Goal: Check status: Check status

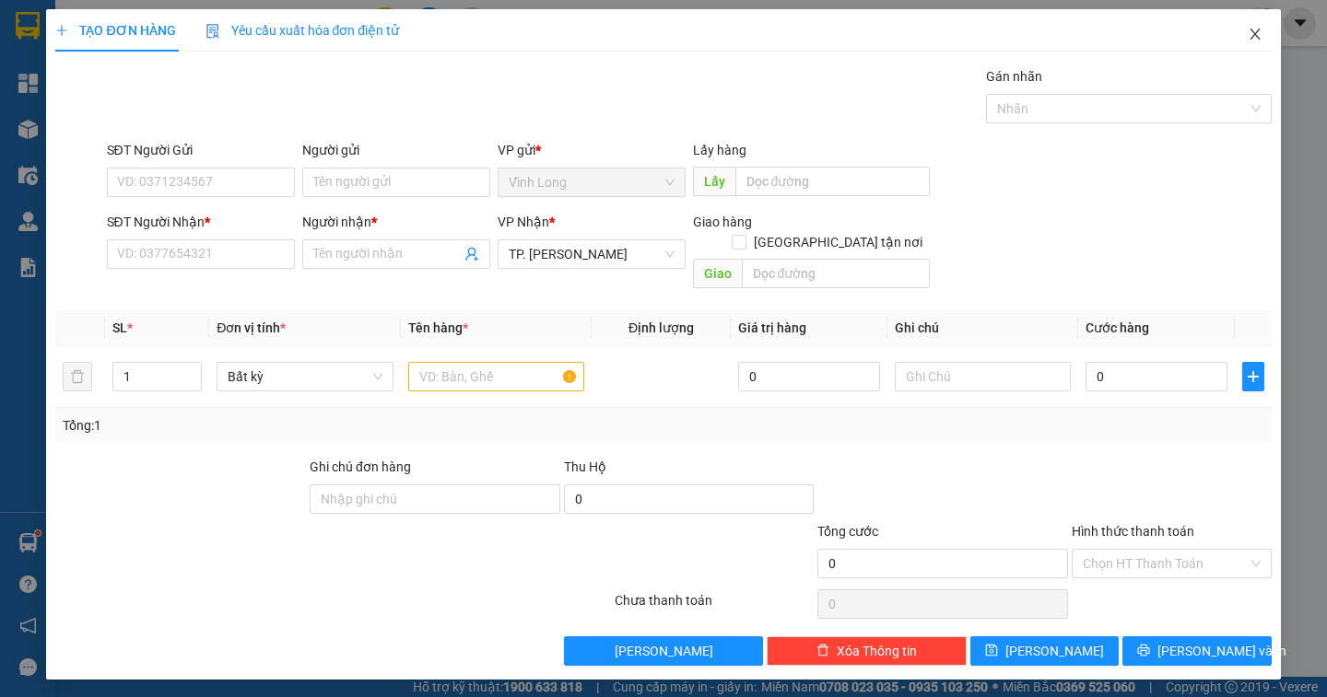
click at [1251, 36] on icon "close" at bounding box center [1254, 34] width 15 height 15
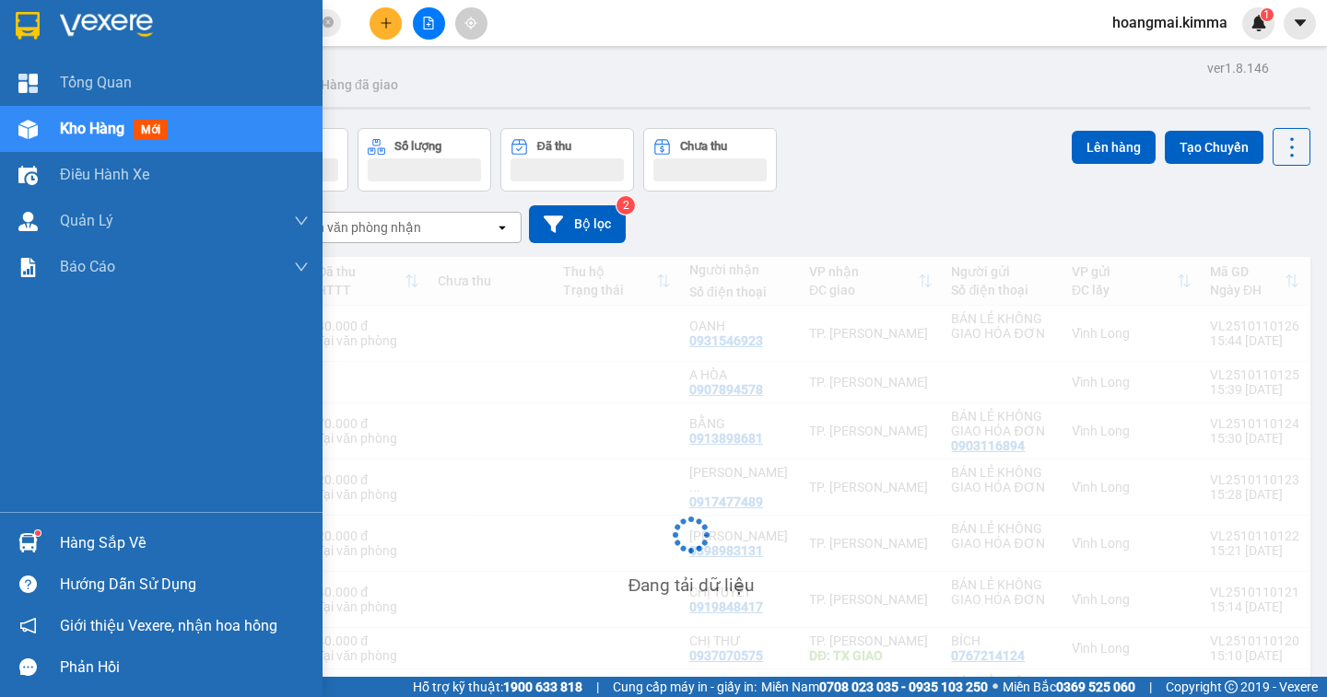
click at [99, 128] on span "Kho hàng" at bounding box center [92, 129] width 64 height 18
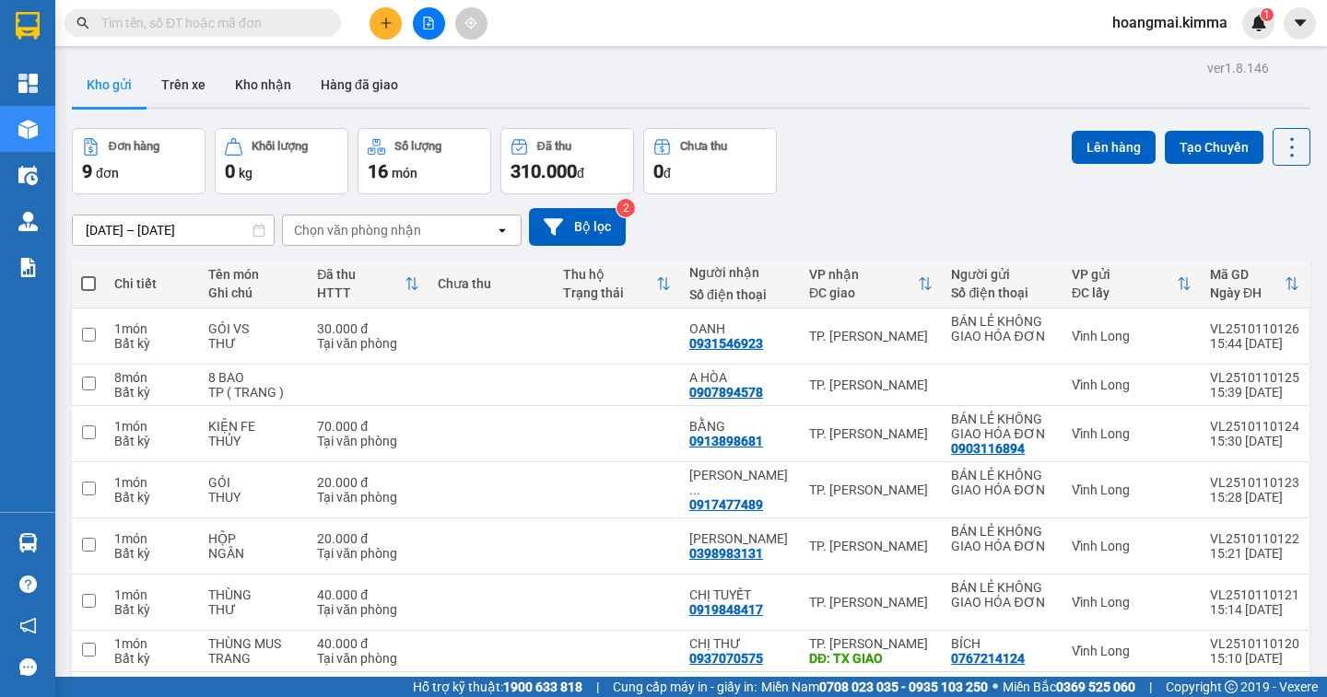
click at [857, 181] on div "Đơn hàng 9 đơn Khối lượng 0 kg Số lượng 16 món Đã thu 310.000 đ Chưa thu 0 đ Lê…" at bounding box center [691, 161] width 1238 height 66
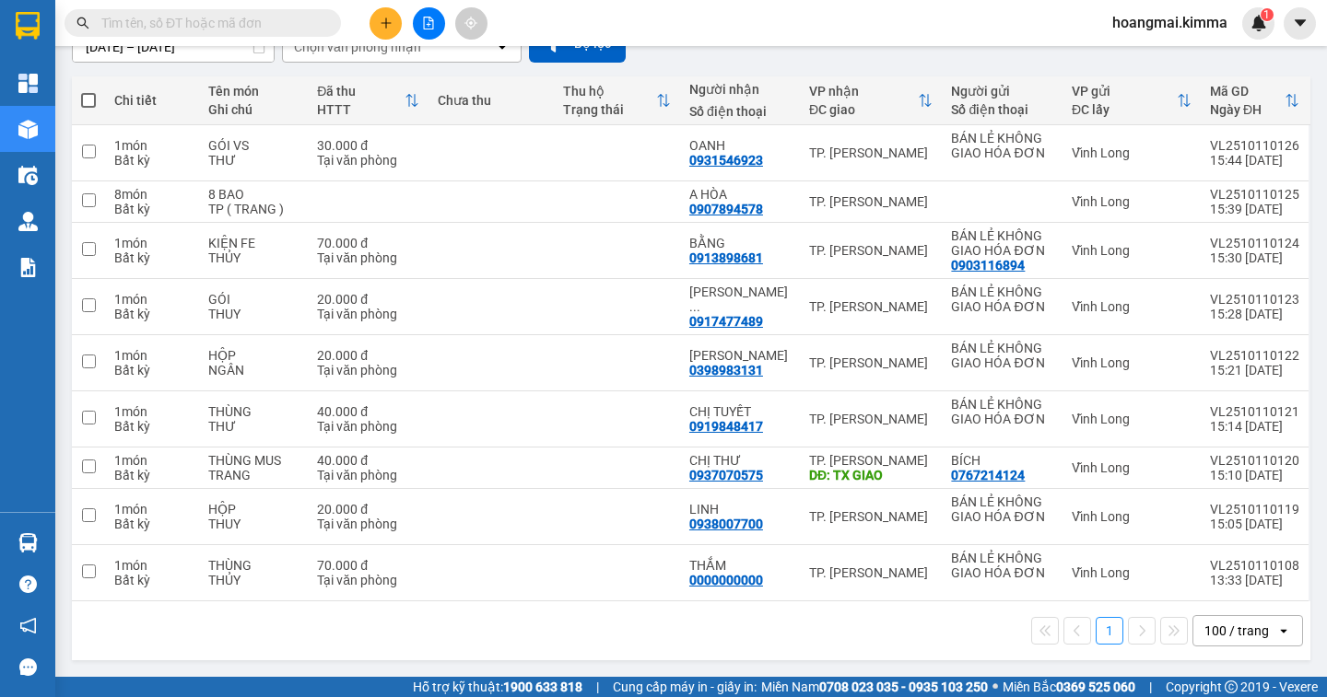
click at [1305, 67] on main "ver 1.8.146 Kho gửi Trên xe Kho nhận Hàng đã giao Đơn hàng 9 đơn Khối lượng 0 k…" at bounding box center [663, 338] width 1327 height 677
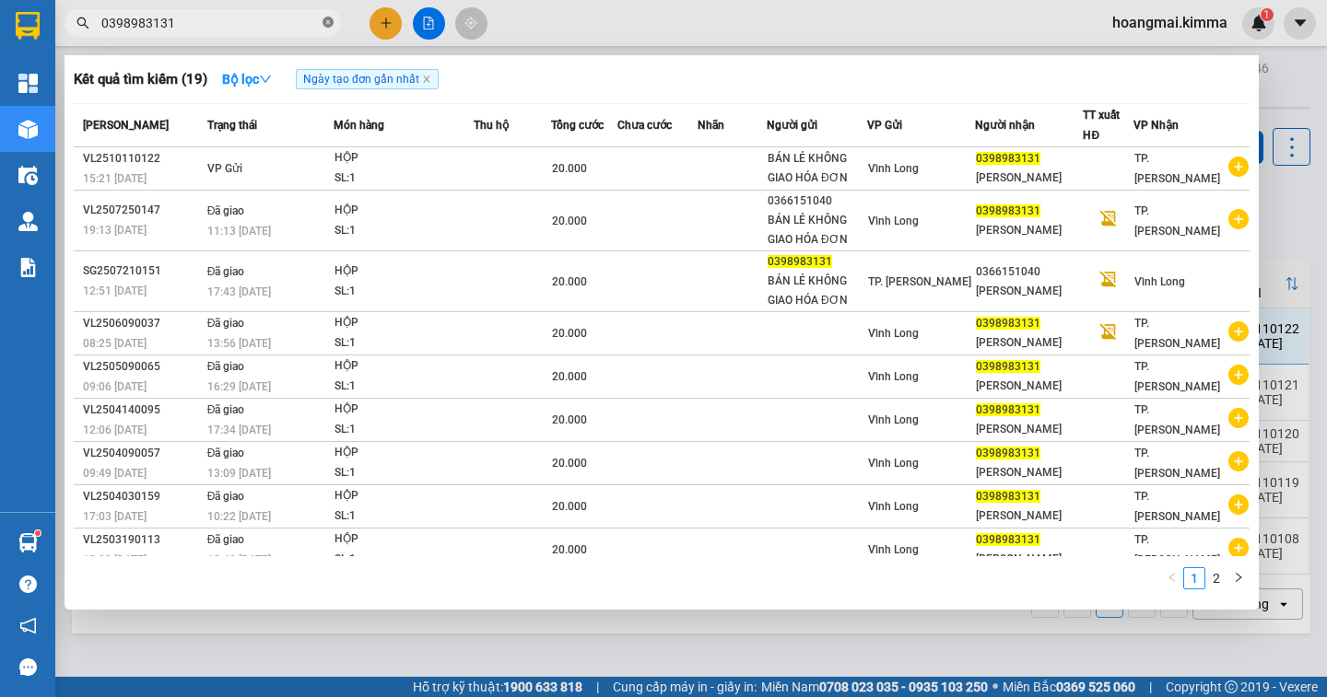
scroll to position [214, 0]
click at [324, 22] on icon "close-circle" at bounding box center [327, 22] width 11 height 11
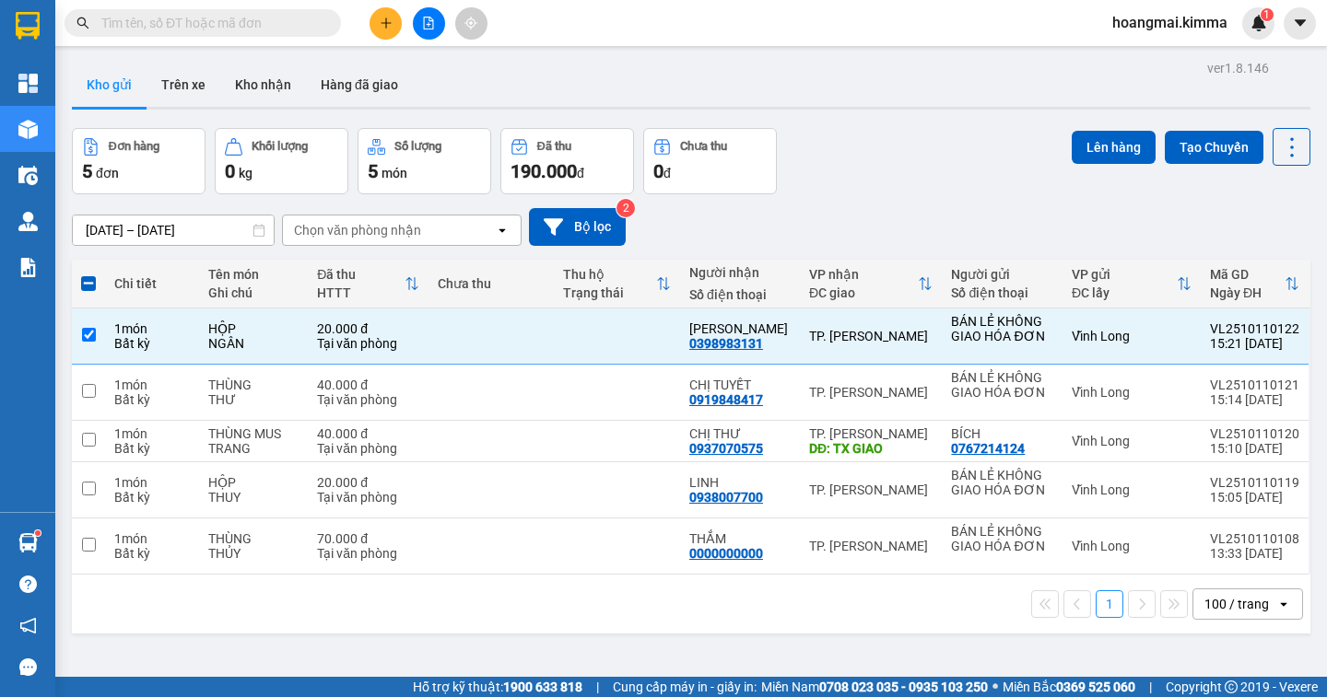
click at [292, 30] on input "text" at bounding box center [209, 23] width 217 height 20
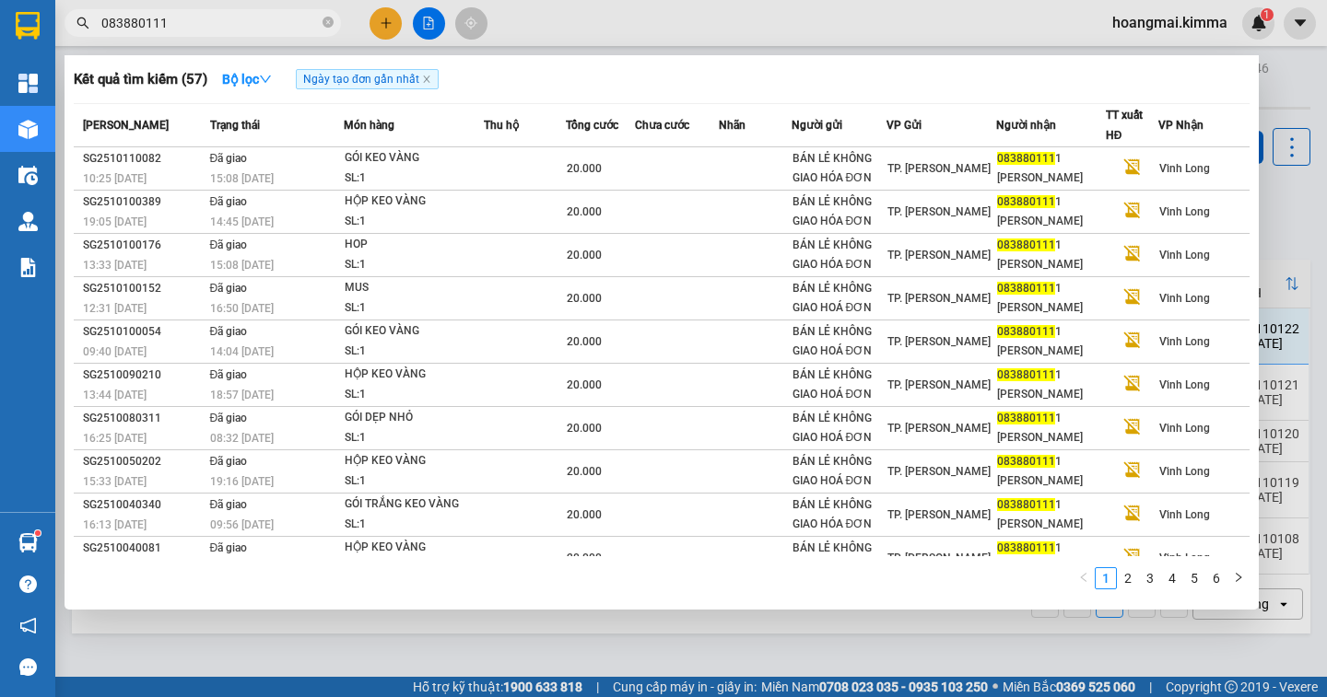
type input "0838801111"
click at [326, 18] on icon "close-circle" at bounding box center [327, 22] width 11 height 11
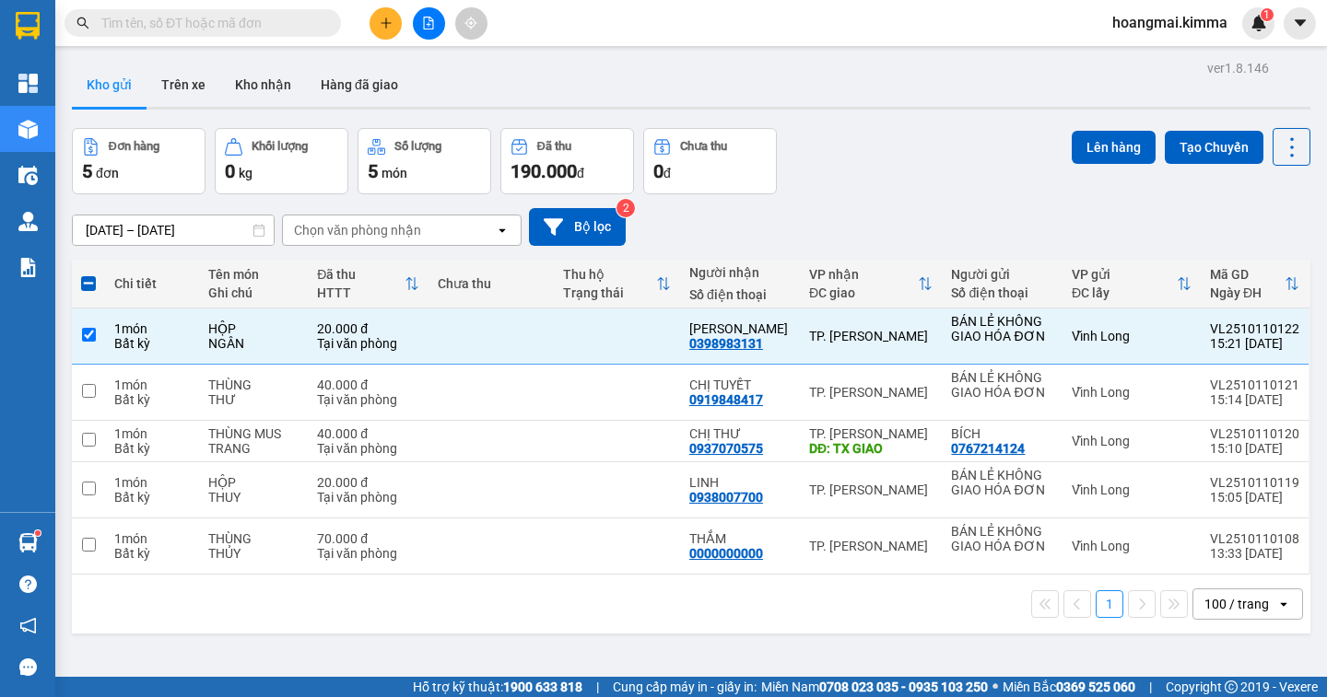
click at [220, 22] on input "text" at bounding box center [209, 23] width 217 height 20
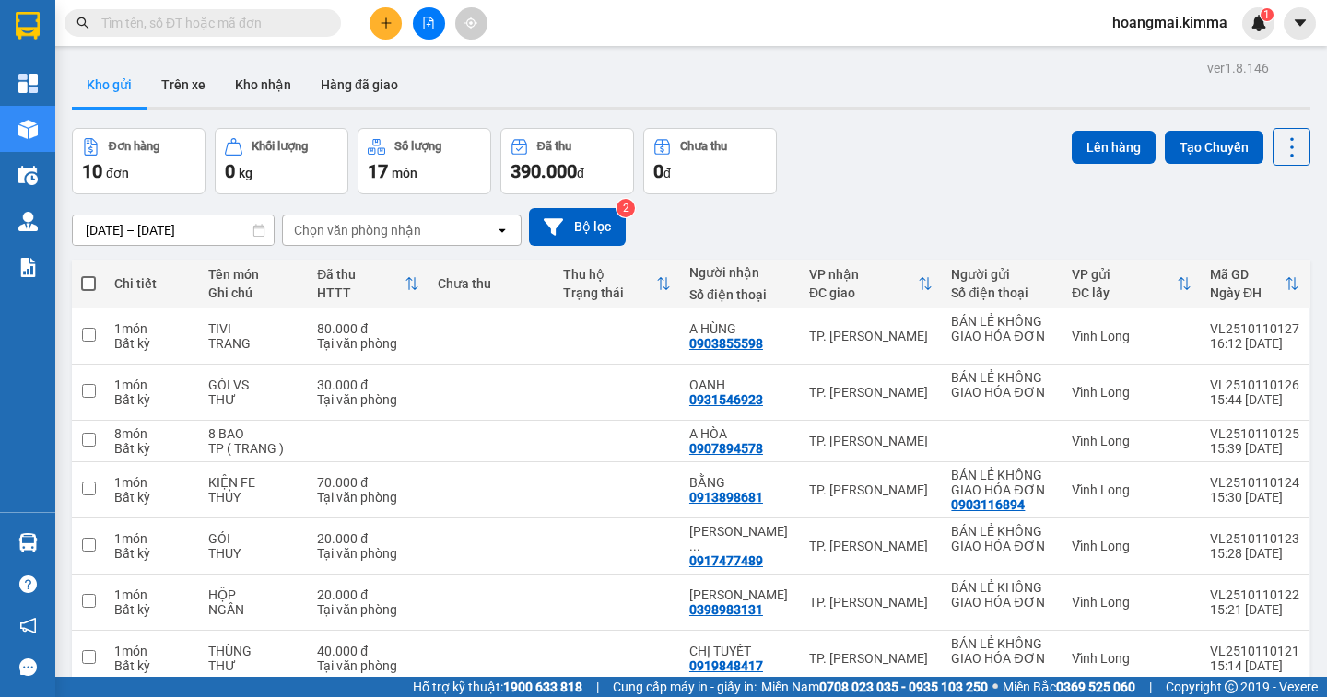
click at [125, 30] on input "text" at bounding box center [209, 23] width 217 height 20
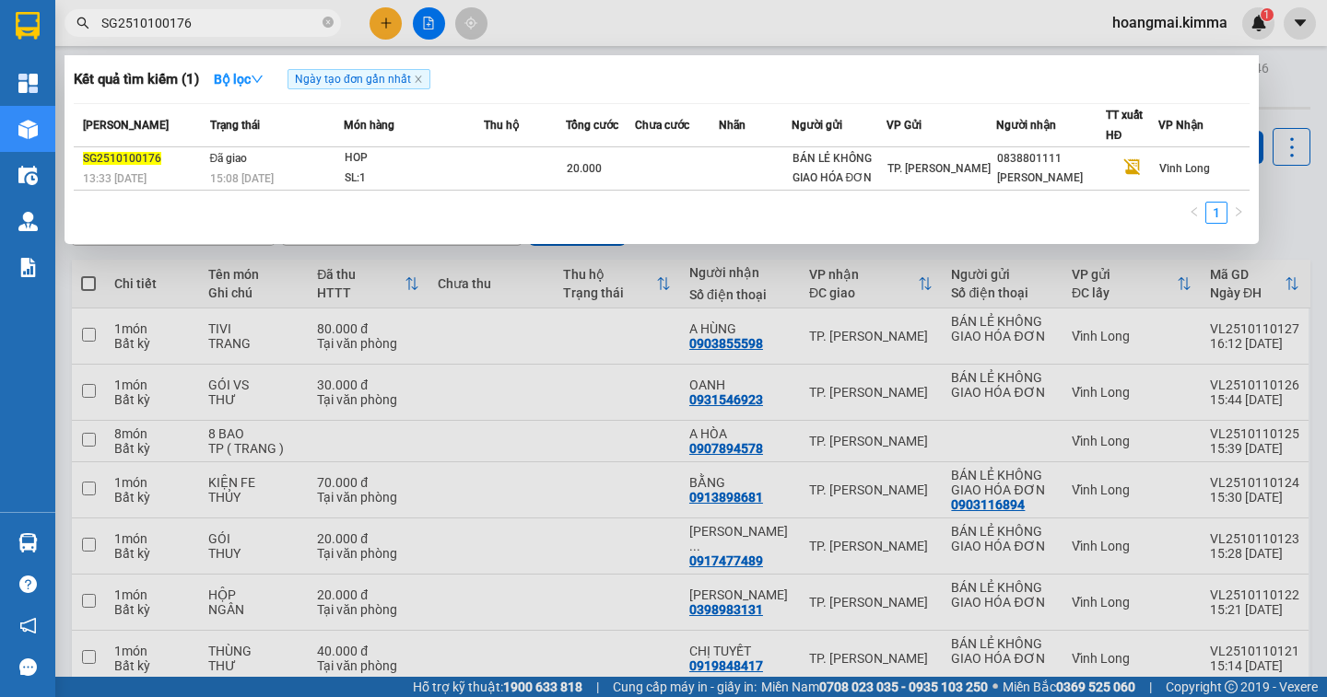
type input "SG2510100176"
click at [1297, 199] on div at bounding box center [663, 348] width 1327 height 697
click at [211, 18] on input "SG2510100176" at bounding box center [209, 23] width 217 height 20
click at [1294, 190] on div at bounding box center [663, 348] width 1327 height 697
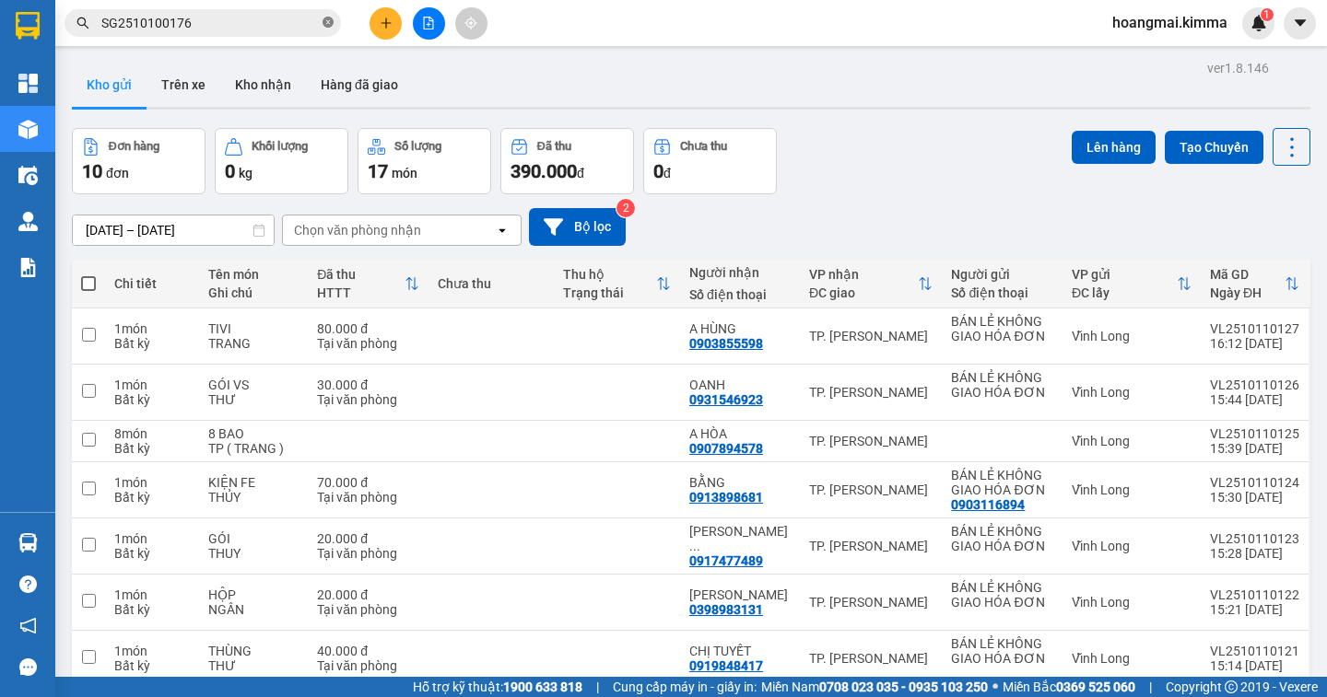
click at [327, 23] on icon "close-circle" at bounding box center [327, 22] width 11 height 11
click at [313, 26] on input "text" at bounding box center [209, 23] width 217 height 20
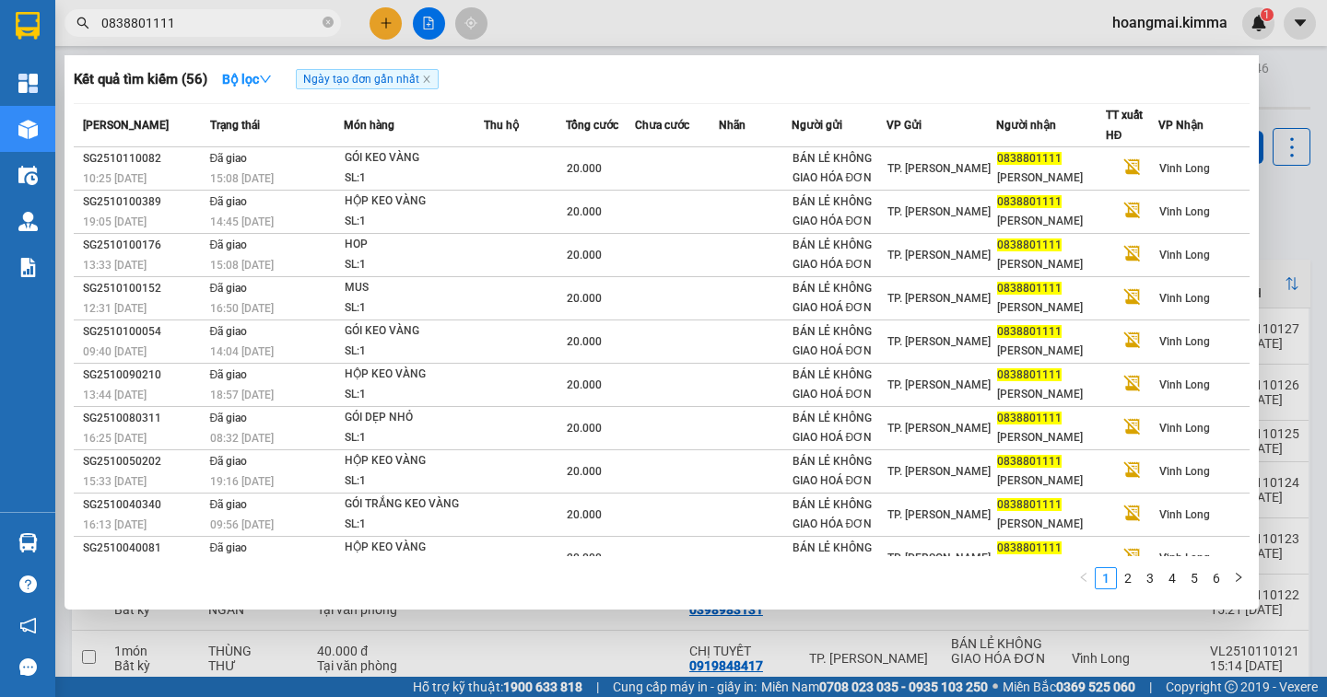
type input "0838801111"
click at [258, 18] on input "0838801111" at bounding box center [209, 23] width 217 height 20
click at [1320, 207] on div at bounding box center [663, 348] width 1327 height 697
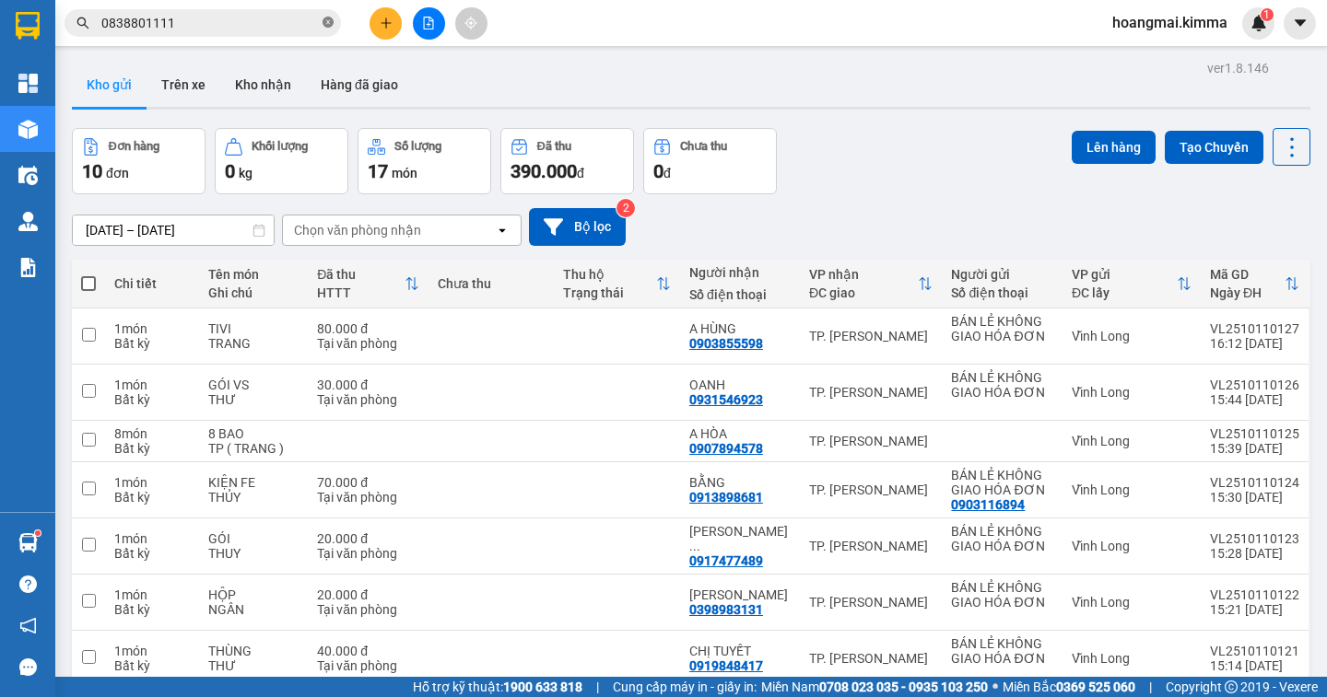
click at [326, 21] on icon "close-circle" at bounding box center [327, 22] width 11 height 11
click at [285, 29] on input "text" at bounding box center [209, 23] width 217 height 20
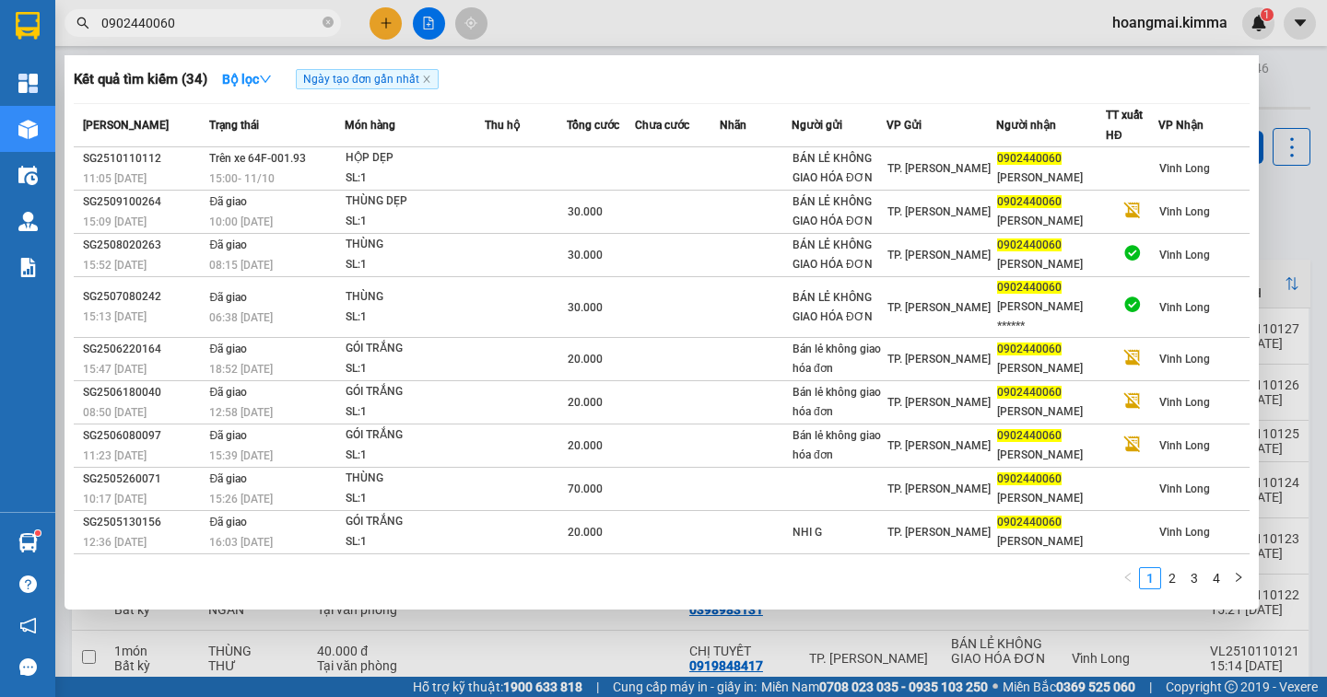
type input "0902440060"
click at [1304, 233] on div at bounding box center [663, 348] width 1327 height 697
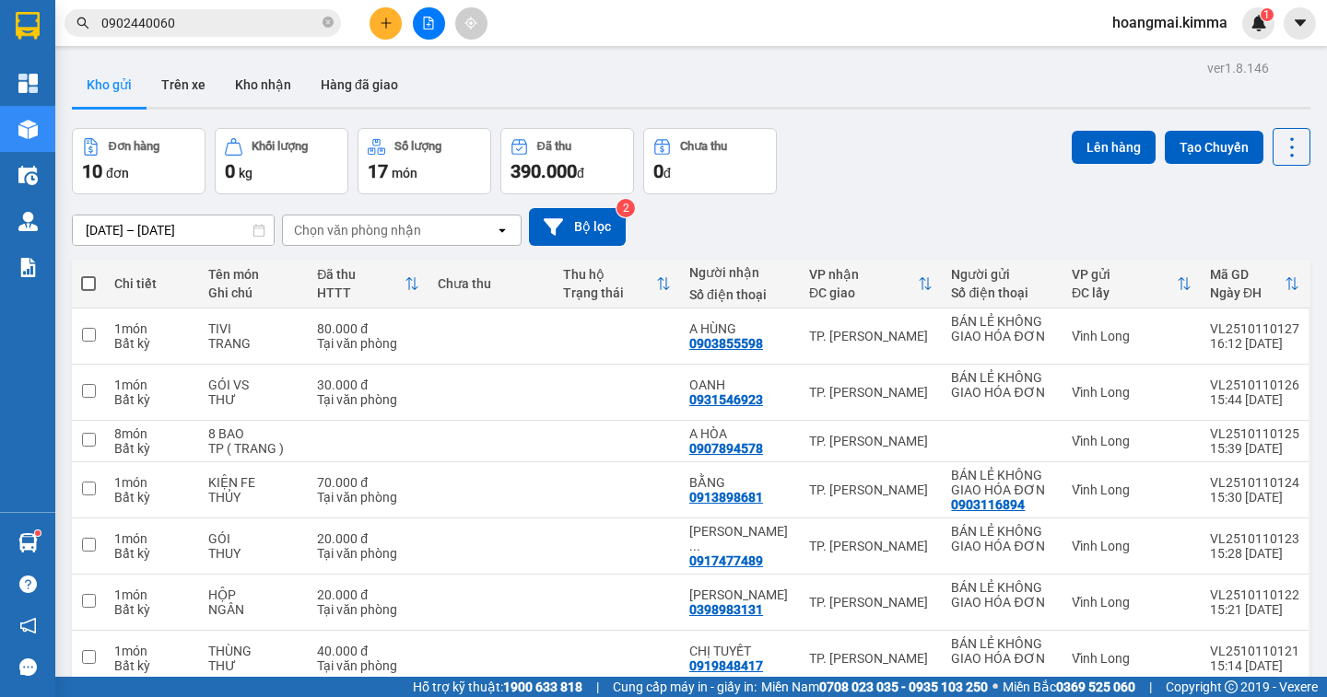
click at [767, 209] on div "09/10/2025 – 11/10/2025 Press the down arrow key to interact with the calendar …" at bounding box center [691, 227] width 1238 height 38
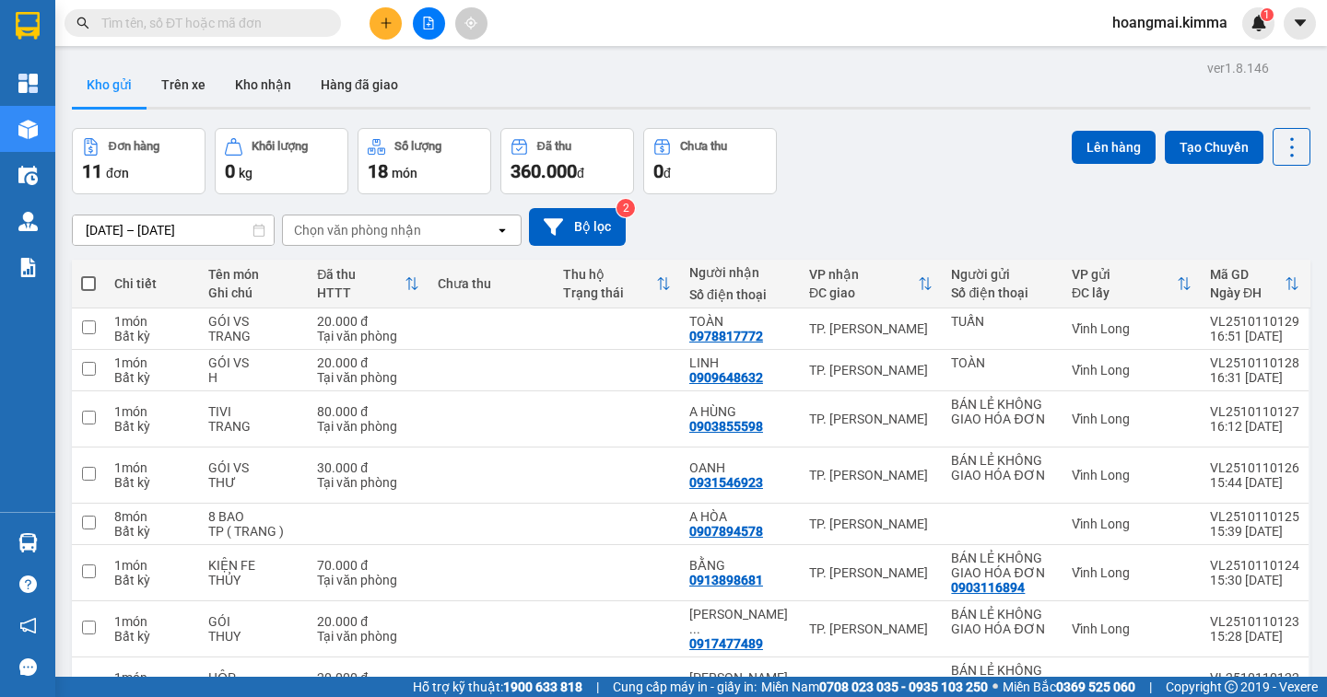
scroll to position [266, 0]
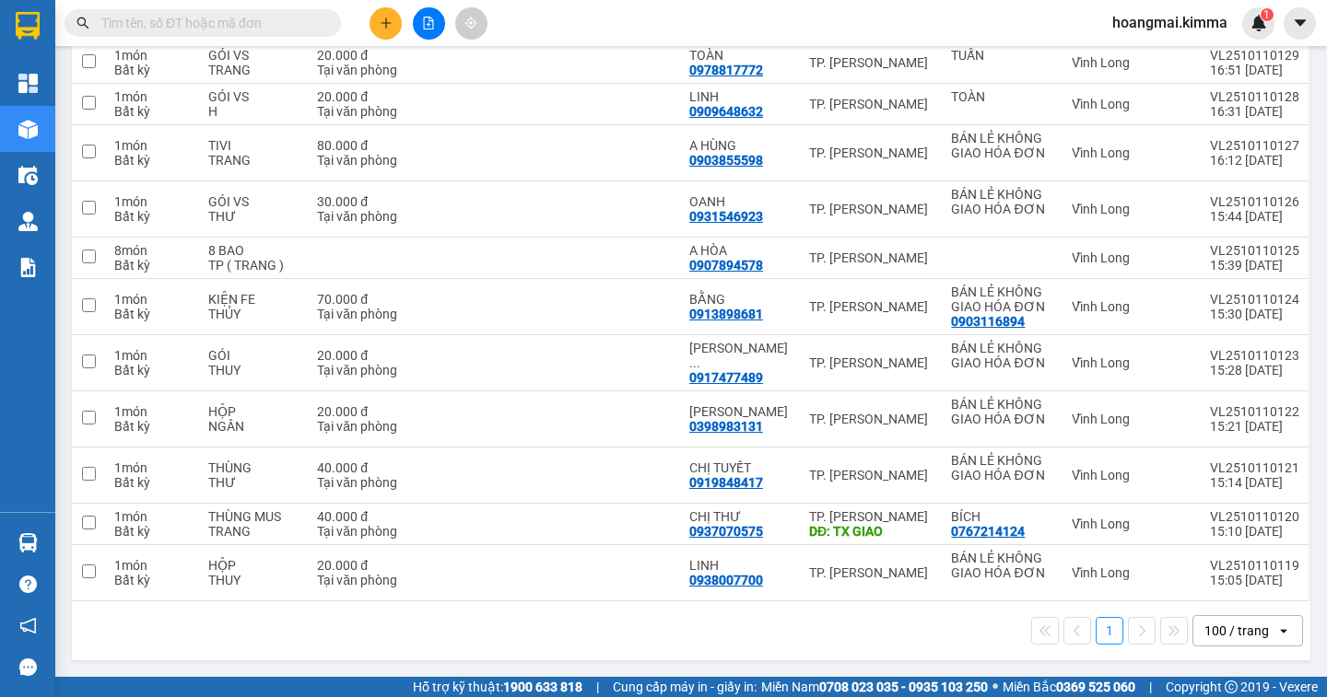
click at [1252, 629] on div "100 / trang" at bounding box center [1236, 631] width 64 height 18
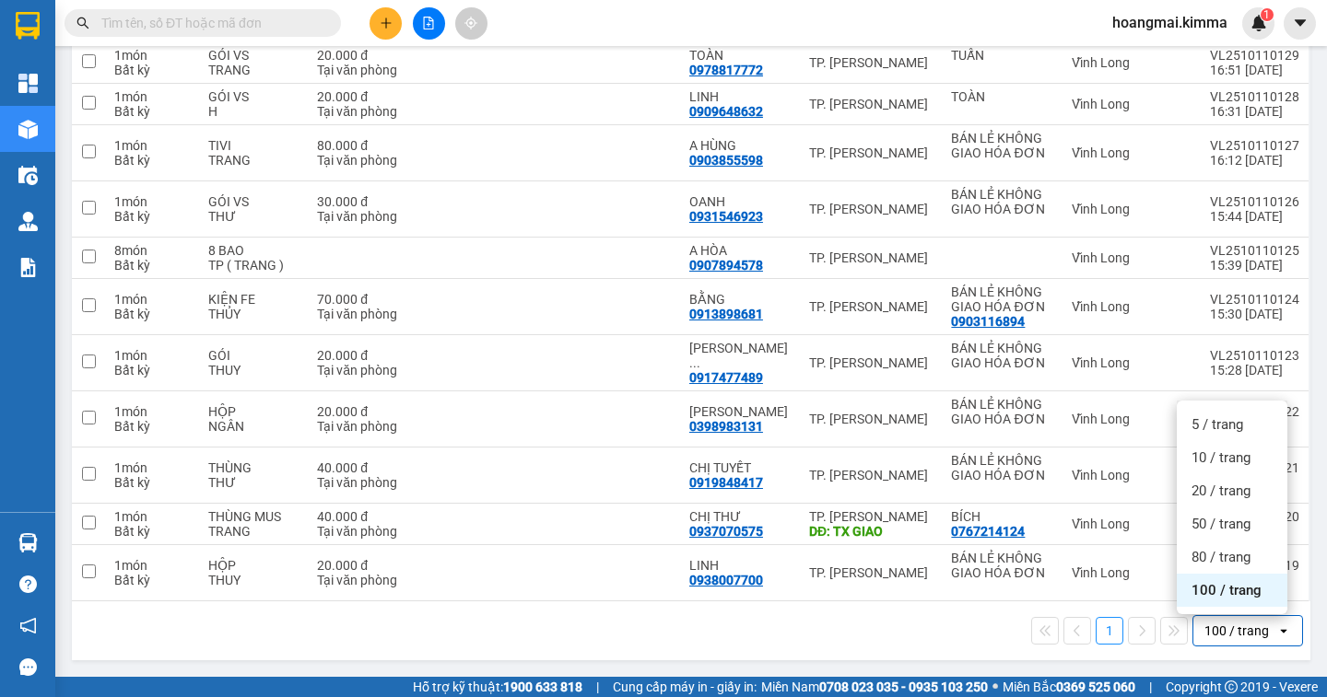
click at [1250, 612] on ul "5 / trang 10 / trang 20 / trang 50 / trang 80 / trang 100 / trang" at bounding box center [1231, 508] width 111 height 214
click at [1239, 599] on span "100 / trang" at bounding box center [1226, 590] width 70 height 18
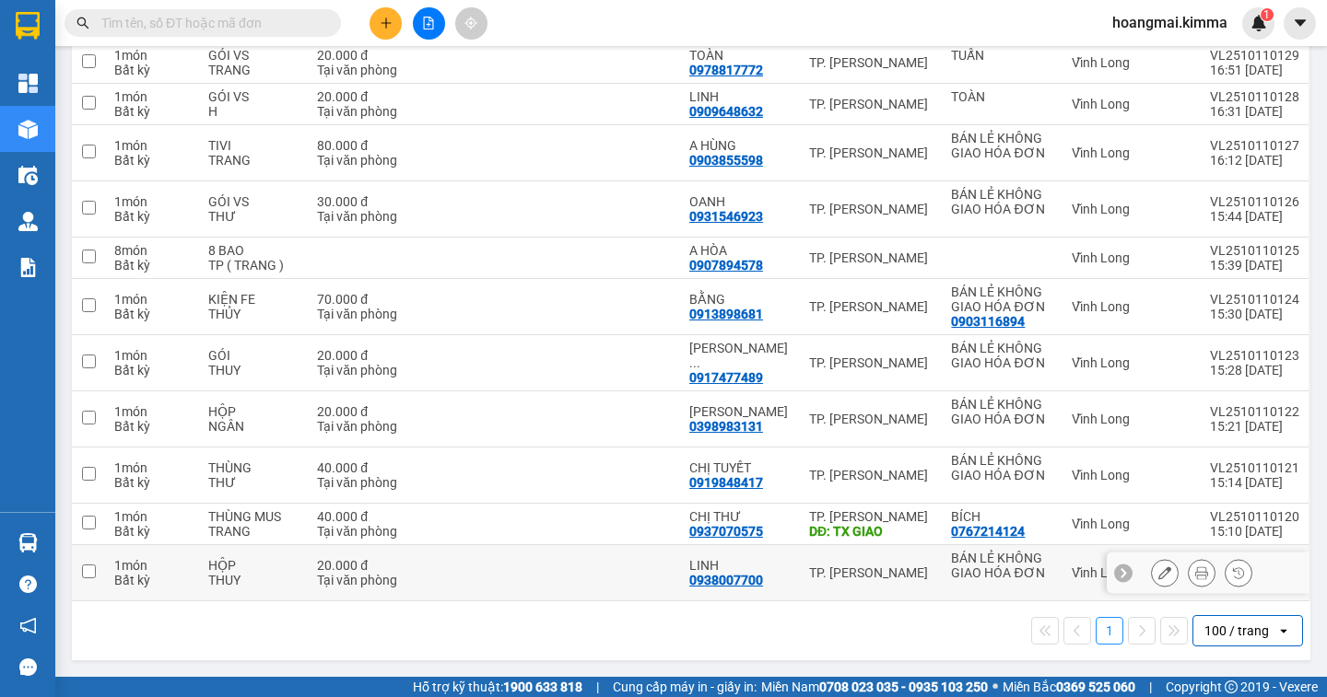
scroll to position [0, 0]
